Goal: Transaction & Acquisition: Subscribe to service/newsletter

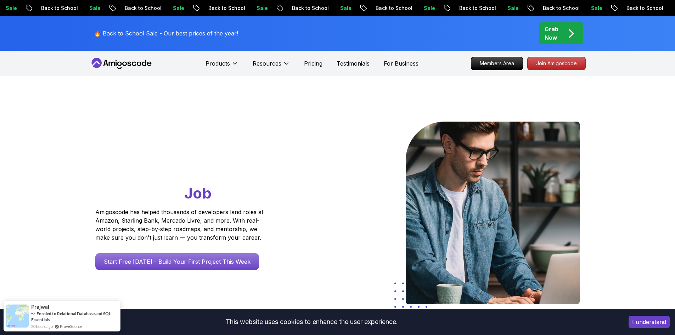
click at [571, 32] on icon "pre-order" at bounding box center [571, 34] width 14 height 14
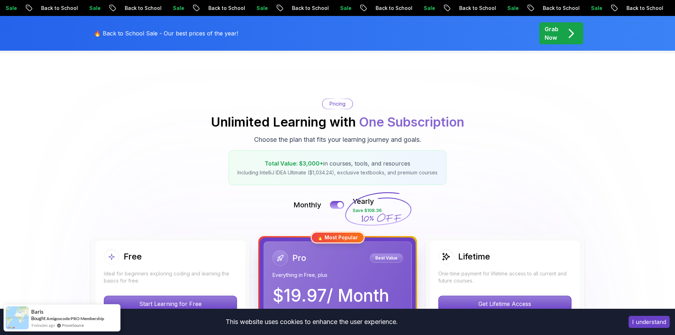
scroll to position [35, 0]
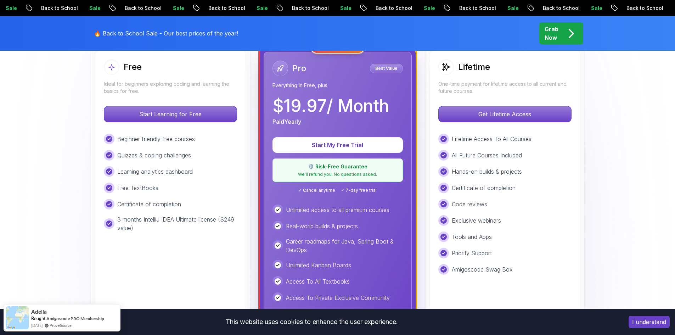
scroll to position [177, 0]
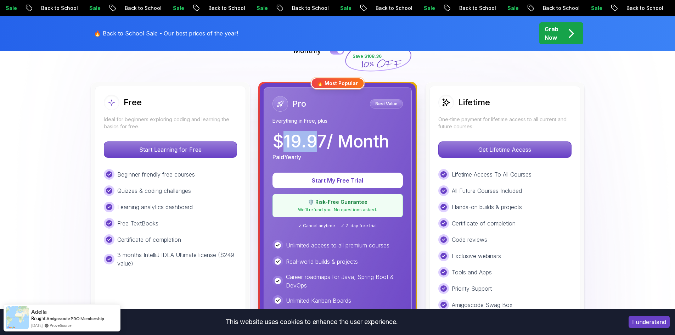
drag, startPoint x: 286, startPoint y: 141, endPoint x: 312, endPoint y: 141, distance: 25.9
click at [312, 141] on p "$ 19.97 / Month" at bounding box center [331, 141] width 117 height 17
click at [294, 144] on p "$ 19.97 / Month" at bounding box center [331, 141] width 117 height 17
drag, startPoint x: 275, startPoint y: 140, endPoint x: 322, endPoint y: 143, distance: 46.5
click at [322, 143] on p "$ 19.97 / Month" at bounding box center [331, 141] width 117 height 17
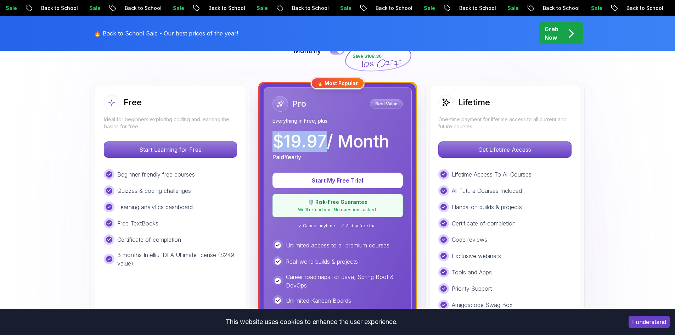
copy p "$ 19.97"
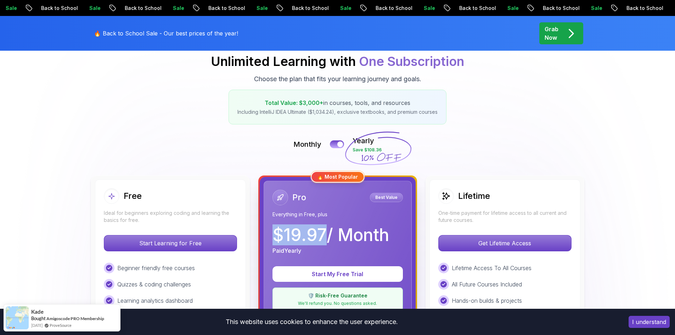
scroll to position [71, 0]
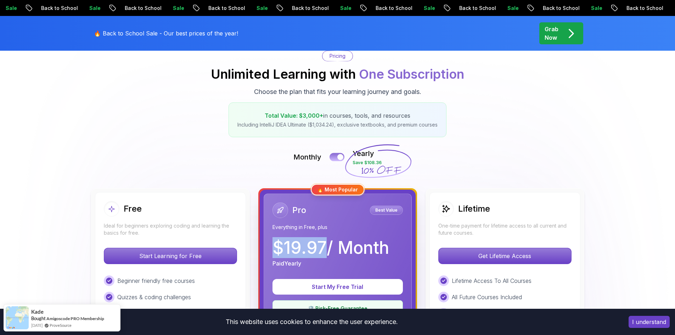
click at [342, 158] on div at bounding box center [341, 157] width 6 height 6
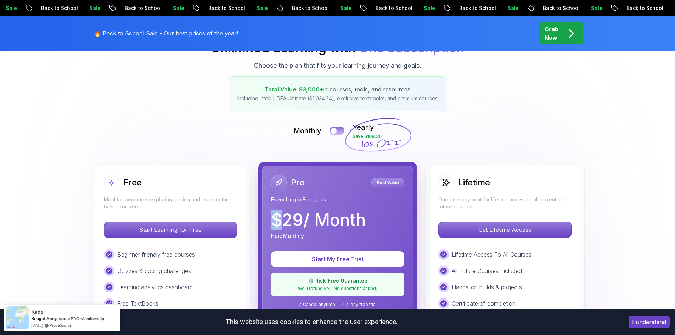
scroll to position [142, 0]
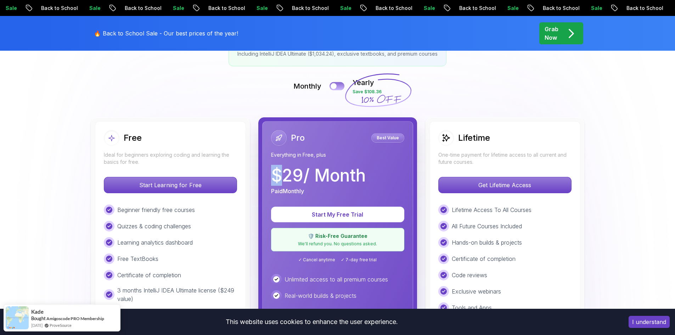
click at [341, 88] on button at bounding box center [337, 86] width 15 height 8
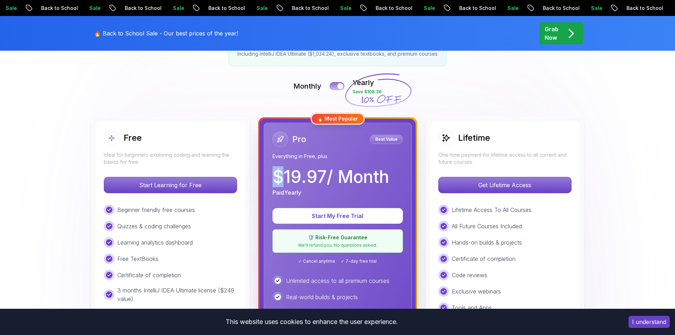
click at [335, 88] on button at bounding box center [337, 86] width 15 height 8
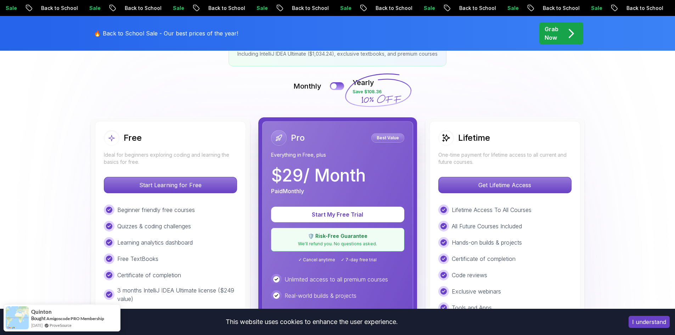
click at [361, 85] on icon at bounding box center [378, 90] width 68 height 62
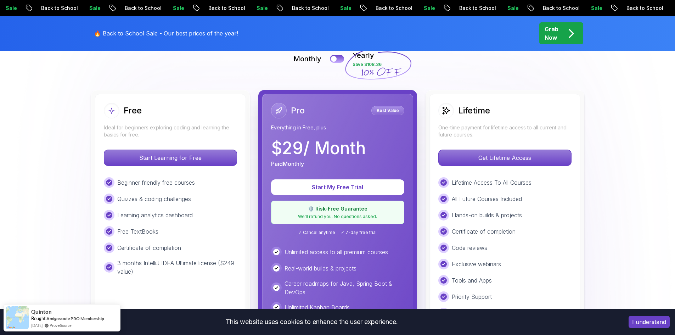
scroll to position [177, 0]
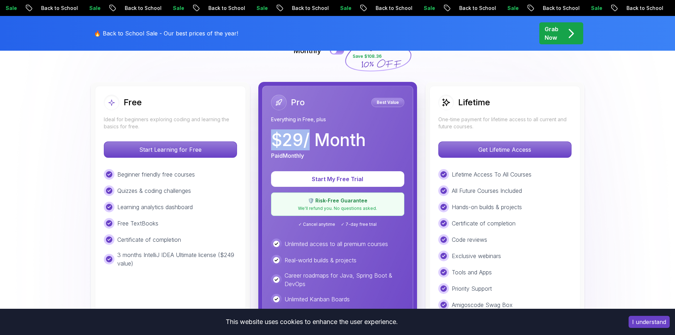
drag, startPoint x: 274, startPoint y: 137, endPoint x: 310, endPoint y: 137, distance: 36.2
click at [310, 137] on p "$ 29 / Month" at bounding box center [318, 140] width 95 height 17
click at [308, 138] on p "$ 29 / Month" at bounding box center [318, 140] width 95 height 17
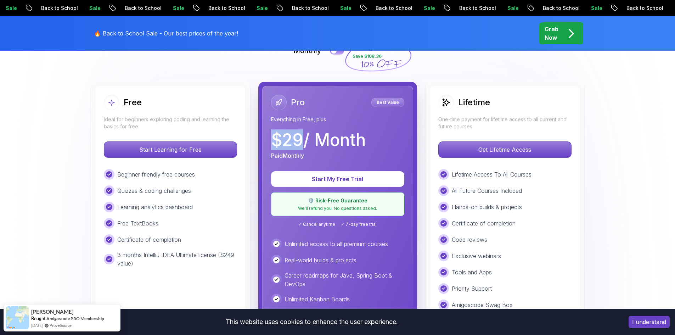
drag, startPoint x: 271, startPoint y: 138, endPoint x: 301, endPoint y: 141, distance: 29.9
click at [301, 141] on p "$ 29 / Month" at bounding box center [318, 140] width 95 height 17
copy p "$ 29"
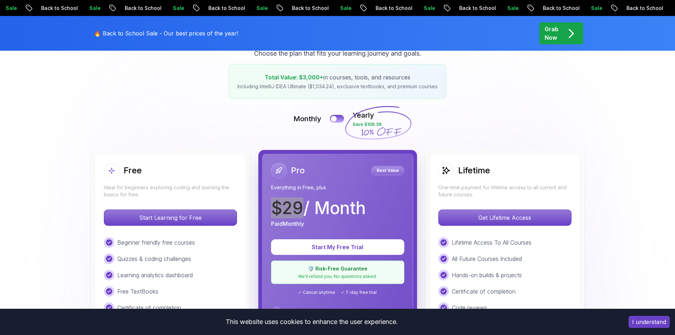
scroll to position [106, 0]
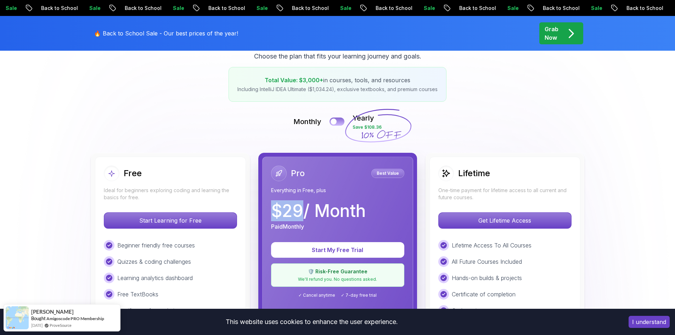
click at [338, 119] on button at bounding box center [337, 121] width 15 height 8
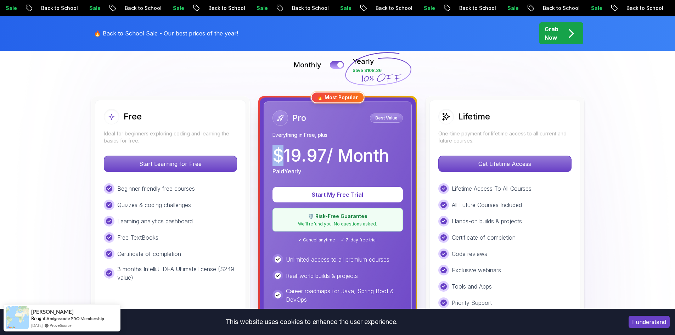
scroll to position [142, 0]
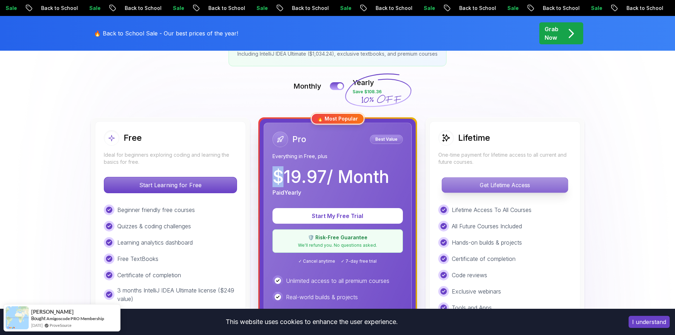
click at [521, 187] on p "Get Lifetime Access" at bounding box center [505, 185] width 126 height 15
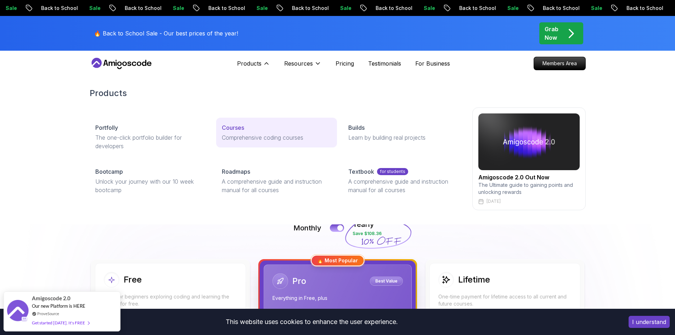
click at [235, 126] on p "Courses" at bounding box center [233, 127] width 22 height 9
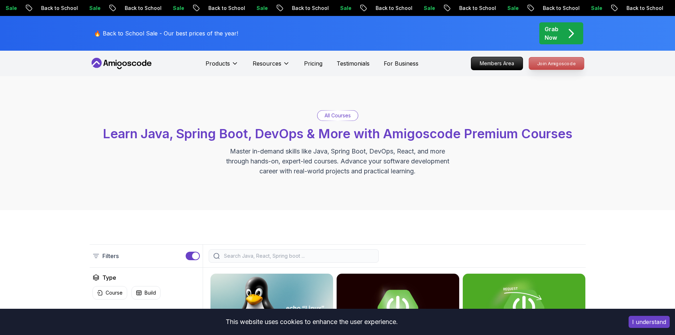
click at [563, 62] on p "Join Amigoscode" at bounding box center [556, 63] width 55 height 12
